Goal: Use online tool/utility: Utilize a website feature to perform a specific function

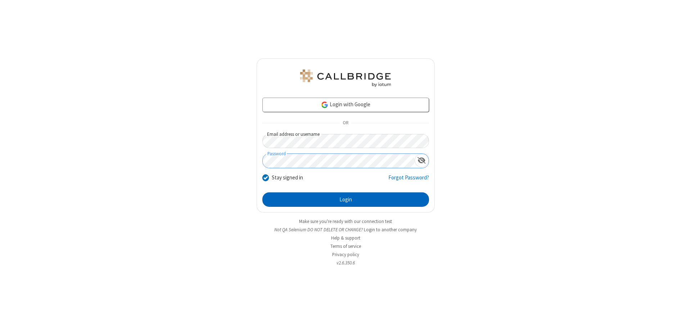
click at [346, 199] on button "Login" at bounding box center [345, 199] width 167 height 14
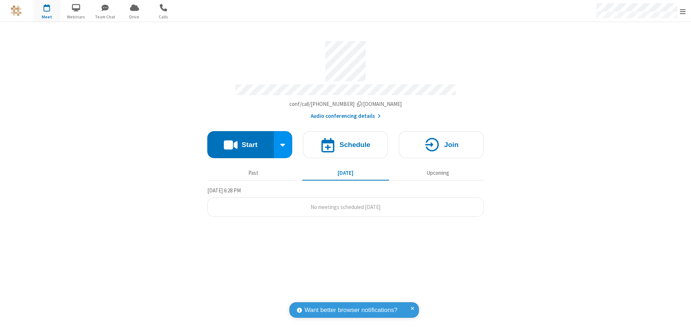
click at [240, 141] on button "Start" at bounding box center [240, 144] width 67 height 27
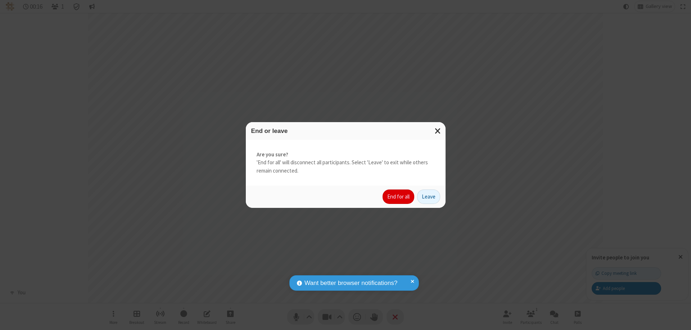
click at [399, 197] on button "End for all" at bounding box center [399, 196] width 32 height 14
